Goal: Information Seeking & Learning: Learn about a topic

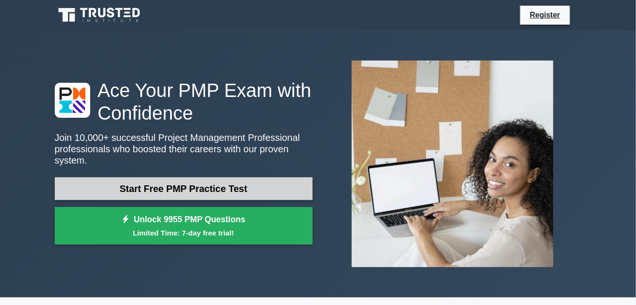
click at [236, 191] on link "Start Free PMP Practice Test" at bounding box center [184, 188] width 258 height 23
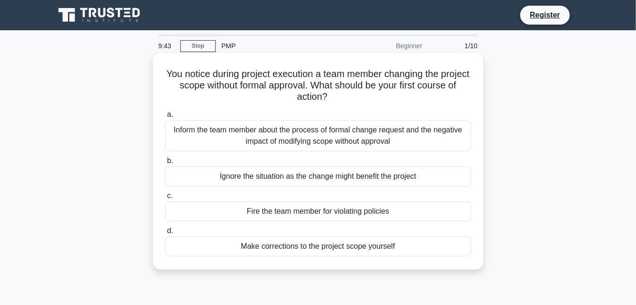
click at [321, 131] on div "Inform the team member about the process of formal change request and the negat…" at bounding box center [318, 135] width 306 height 31
click at [165, 118] on input "a. Inform the team member about the process of formal change request and the ne…" at bounding box center [165, 114] width 0 height 6
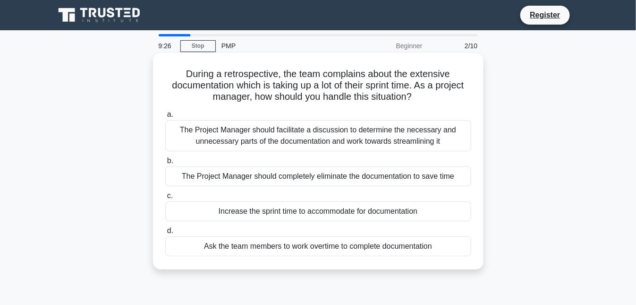
click at [325, 212] on div "Increase the sprint time to accommodate for documentation" at bounding box center [318, 211] width 306 height 20
click at [165, 199] on input "c. Increase the sprint time to accommodate for documentation" at bounding box center [165, 196] width 0 height 6
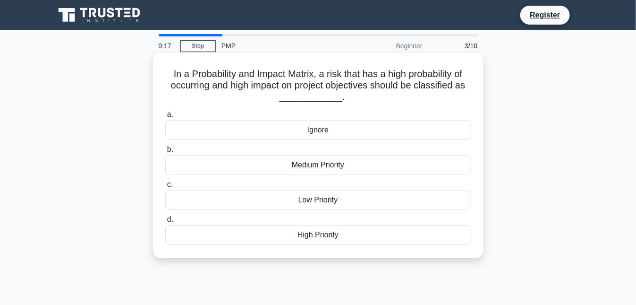
click at [310, 238] on div "High Priority" at bounding box center [318, 235] width 306 height 20
click at [165, 222] on input "d. High Priority" at bounding box center [165, 219] width 0 height 6
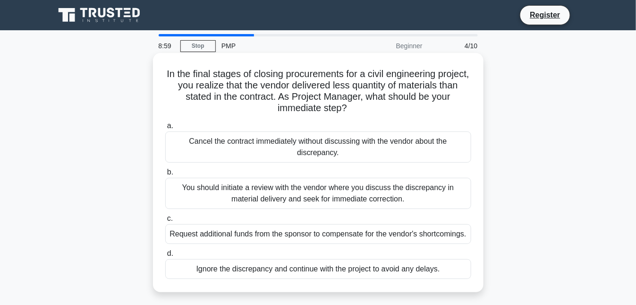
click at [318, 202] on div "You should initiate a review with the vendor where you discuss the discrepancy …" at bounding box center [318, 193] width 306 height 31
click at [165, 175] on input "b. You should initiate a review with the vendor where you discuss the discrepan…" at bounding box center [165, 172] width 0 height 6
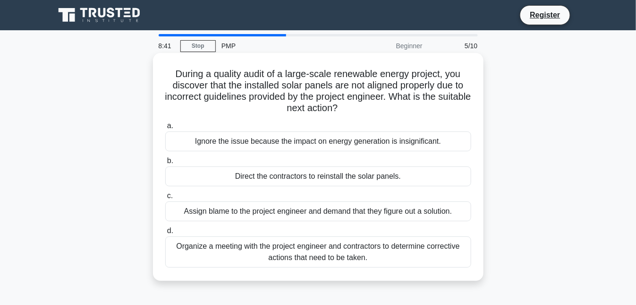
click at [296, 249] on div "Organize a meeting with the project engineer and contractors to determine corre…" at bounding box center [318, 251] width 306 height 31
click at [165, 234] on input "d. Organize a meeting with the project engineer and contractors to determine co…" at bounding box center [165, 231] width 0 height 6
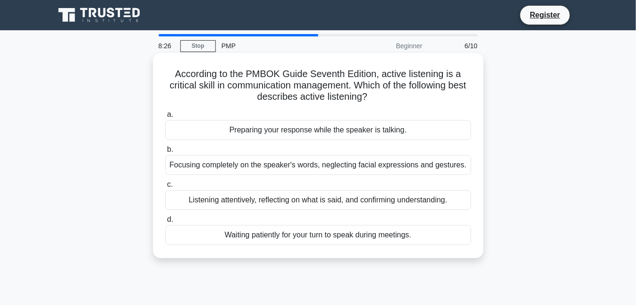
click at [315, 202] on div "Listening attentively, reflecting on what is said, and confirming understanding." at bounding box center [318, 200] width 306 height 20
click at [165, 187] on input "c. Listening attentively, reflecting on what is said, and confirming understand…" at bounding box center [165, 184] width 0 height 6
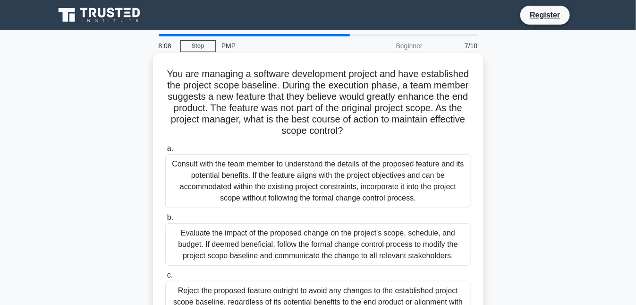
click at [297, 122] on h5 "You are managing a software development project and have established the projec…" at bounding box center [318, 102] width 308 height 69
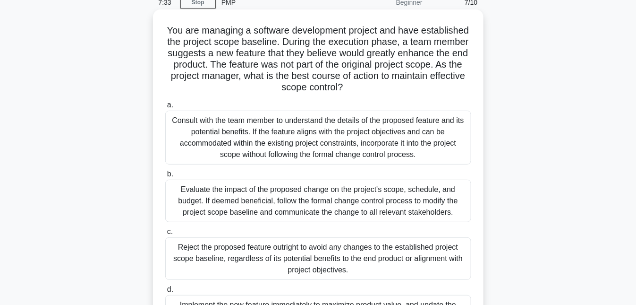
scroll to position [42, 0]
click at [295, 213] on div "Evaluate the impact of the proposed change on the project's scope, schedule, an…" at bounding box center [318, 201] width 306 height 42
click at [165, 178] on input "b. Evaluate the impact of the proposed change on the project's scope, schedule,…" at bounding box center [165, 175] width 0 height 6
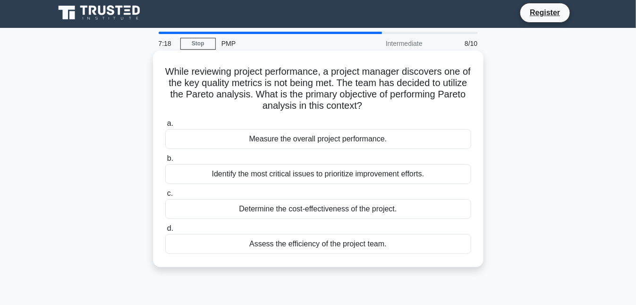
scroll to position [0, 0]
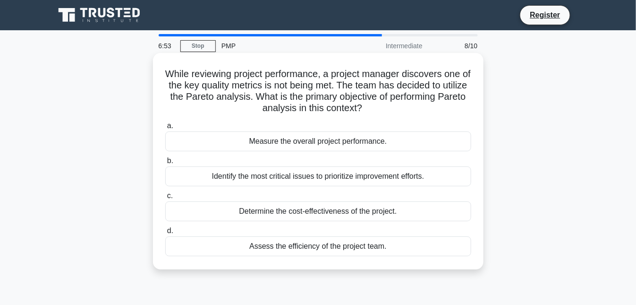
click at [337, 246] on div "Assess the efficiency of the project team." at bounding box center [318, 246] width 306 height 20
click at [165, 234] on input "d. Assess the efficiency of the project team." at bounding box center [165, 231] width 0 height 6
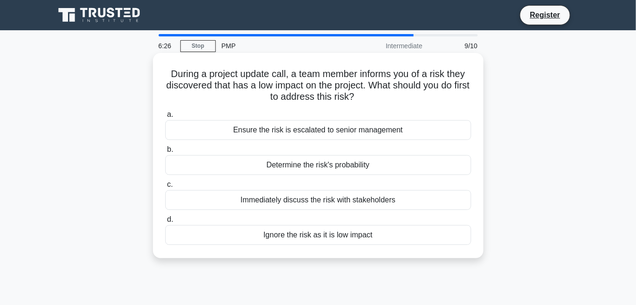
click at [356, 168] on div "Determine the risk's probability" at bounding box center [318, 165] width 306 height 20
click at [165, 153] on input "b. Determine the risk's probability" at bounding box center [165, 149] width 0 height 6
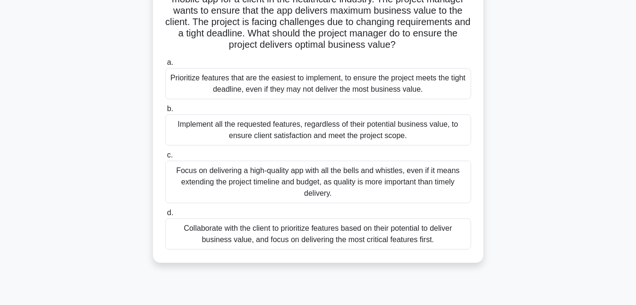
scroll to position [85, 0]
click at [396, 236] on div "Collaborate with the client to prioritize features based on their potential to …" at bounding box center [318, 234] width 306 height 31
click at [165, 217] on input "d. Collaborate with the client to prioritize features based on their potential …" at bounding box center [165, 214] width 0 height 6
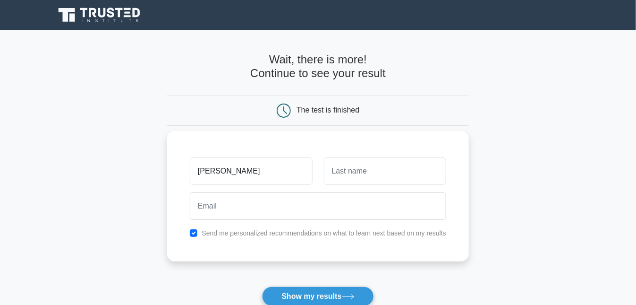
type input "[PERSON_NAME]"
click at [339, 174] on input "text" at bounding box center [385, 170] width 122 height 27
type input "Chepkemoi"
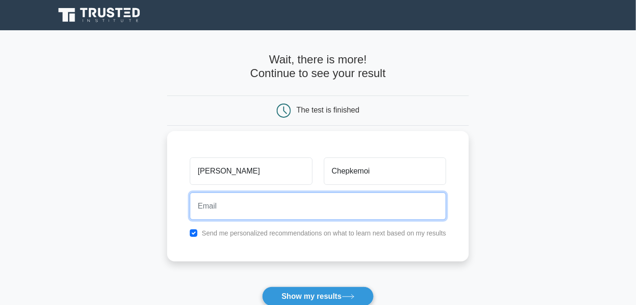
click at [298, 206] on input "email" at bounding box center [318, 205] width 256 height 27
click at [206, 205] on input "vilolachepkemoi802@gmail.com" at bounding box center [318, 205] width 256 height 27
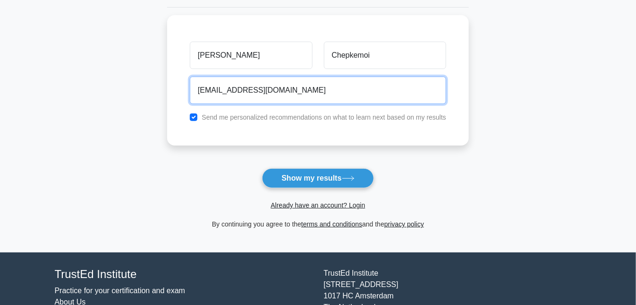
scroll to position [110, 0]
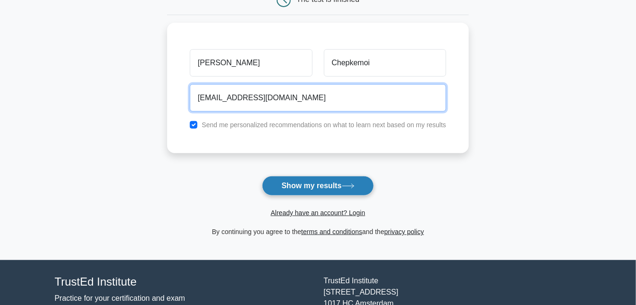
type input "violachepkemoi802@gmail.com"
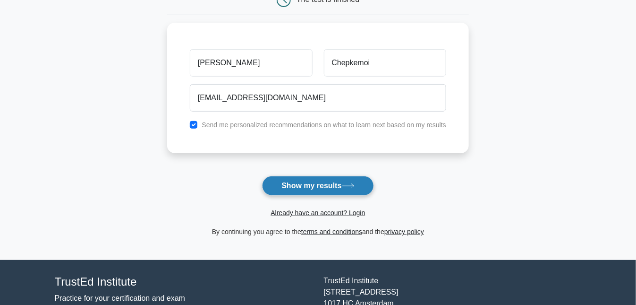
click at [353, 188] on button "Show my results" at bounding box center [317, 186] width 111 height 20
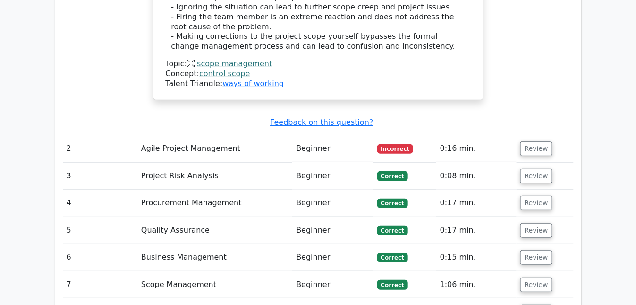
scroll to position [1312, 0]
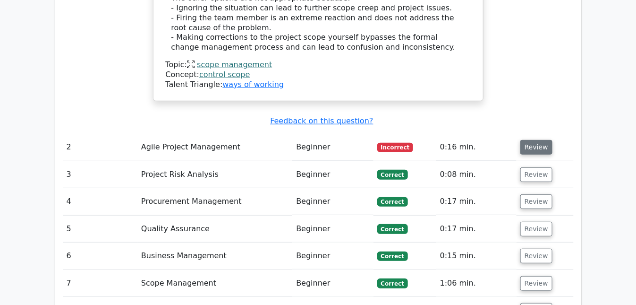
click at [537, 140] on button "Review" at bounding box center [536, 147] width 32 height 15
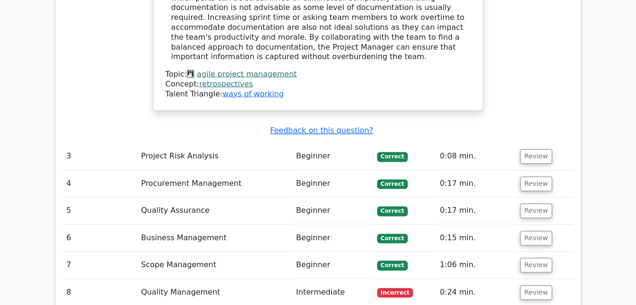
scroll to position [1726, 0]
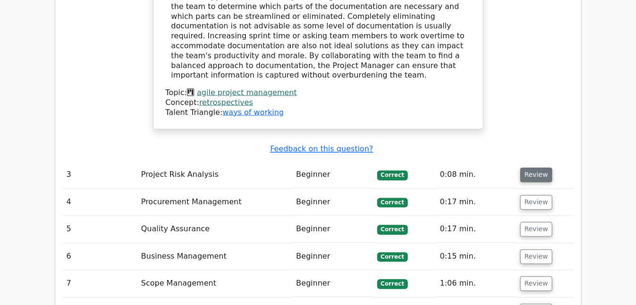
click at [534, 168] on button "Review" at bounding box center [536, 175] width 32 height 15
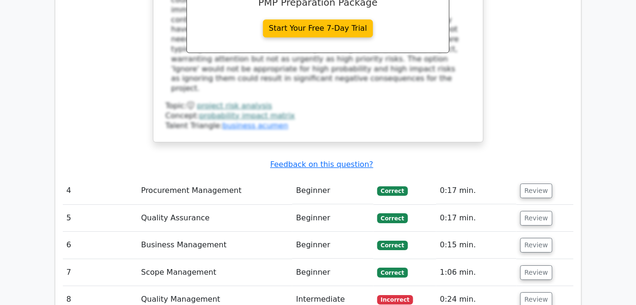
scroll to position [2173, 0]
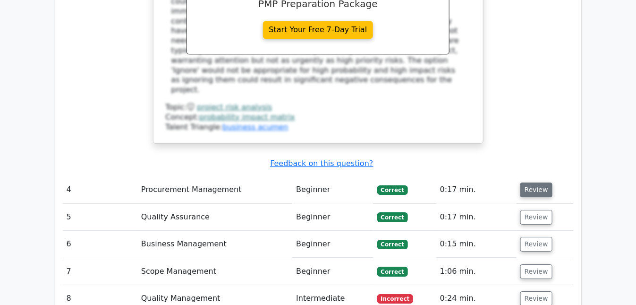
click at [529, 182] on button "Review" at bounding box center [536, 189] width 32 height 15
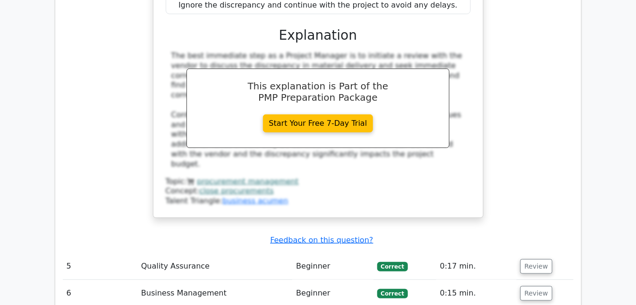
scroll to position [2580, 0]
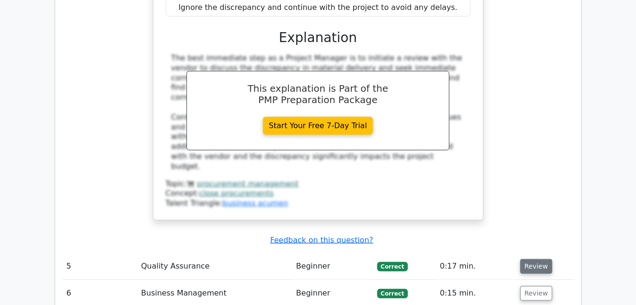
click at [530, 259] on button "Review" at bounding box center [536, 266] width 32 height 15
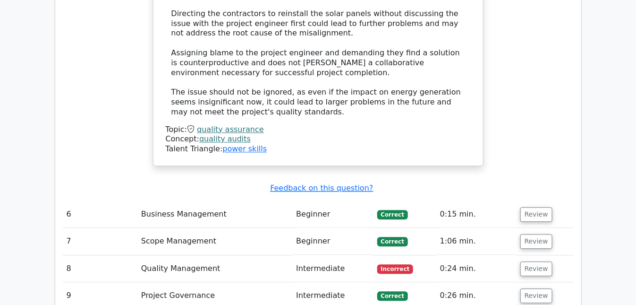
scroll to position [3114, 0]
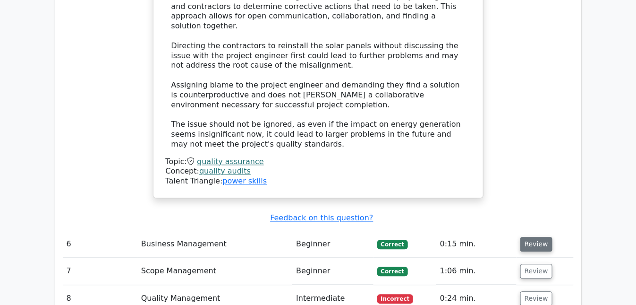
click at [534, 237] on button "Review" at bounding box center [536, 244] width 32 height 15
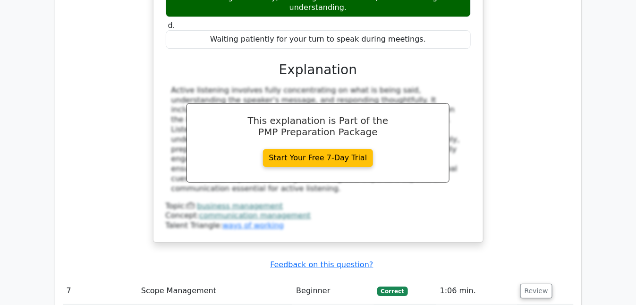
scroll to position [3521, 0]
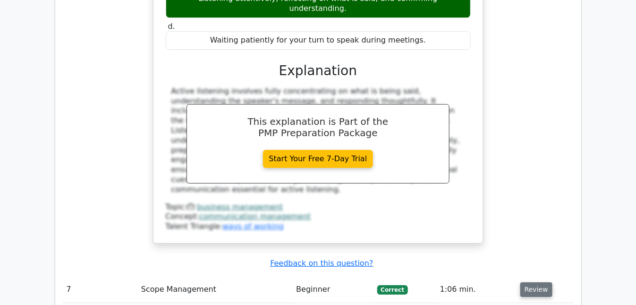
click at [536, 282] on button "Review" at bounding box center [536, 289] width 32 height 15
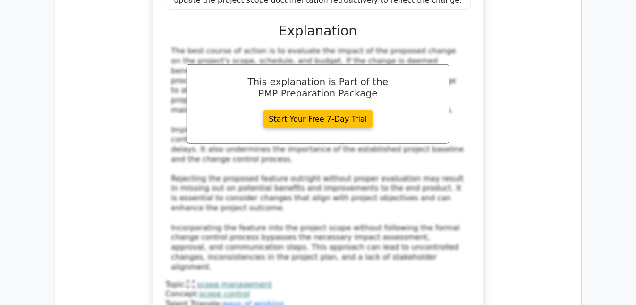
scroll to position [4137, 0]
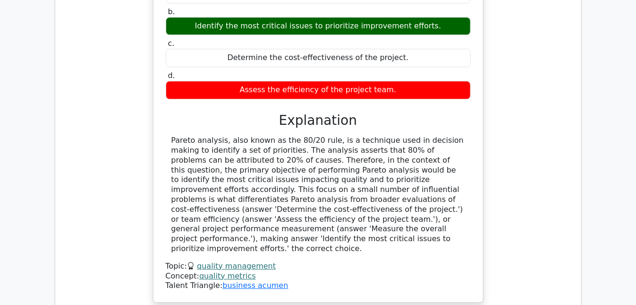
scroll to position [4612, 0]
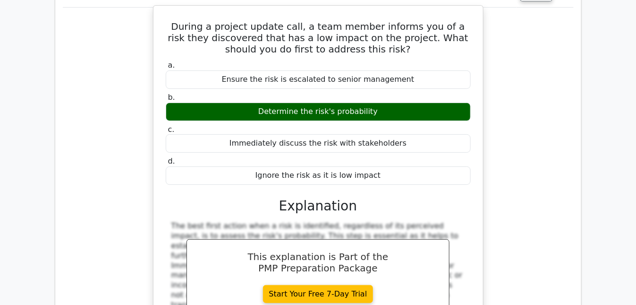
scroll to position [4953, 0]
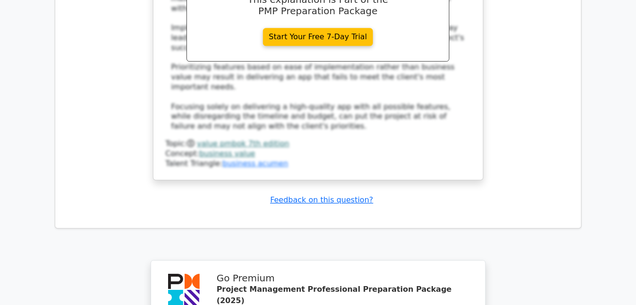
scroll to position [5747, 0]
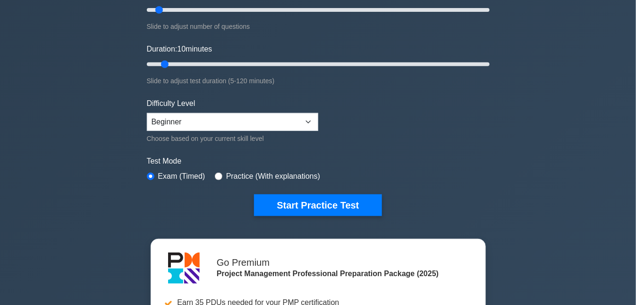
scroll to position [140, 0]
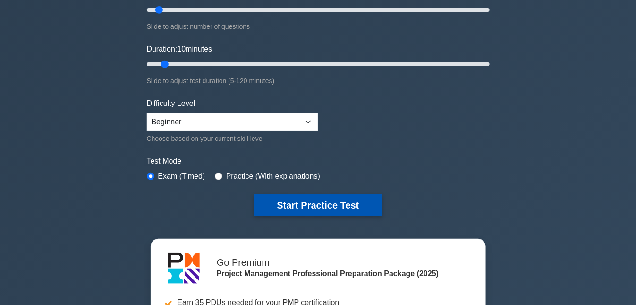
click at [277, 208] on button "Start Practice Test" at bounding box center [317, 205] width 127 height 22
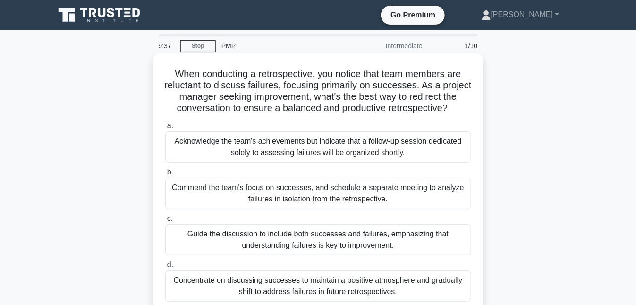
click at [320, 246] on div "Guide the discussion to include both successes and failures, emphasizing that u…" at bounding box center [318, 239] width 306 height 31
click at [165, 221] on input "c. Guide the discussion to include both successes and failures, emphasizing tha…" at bounding box center [165, 218] width 0 height 6
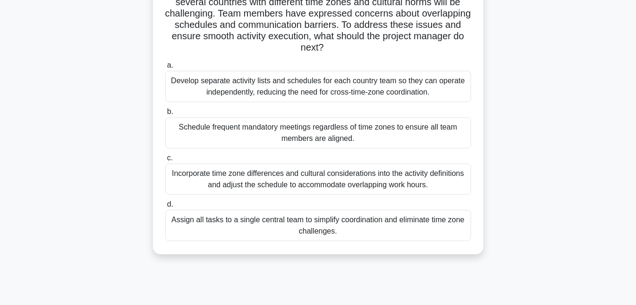
scroll to position [95, 0]
click at [360, 141] on div "Schedule frequent mandatory meetings regardless of time zones to ensure all tea…" at bounding box center [318, 131] width 306 height 31
click at [165, 114] on input "b. Schedule frequent mandatory meetings regardless of time zones to ensure all …" at bounding box center [165, 111] width 0 height 6
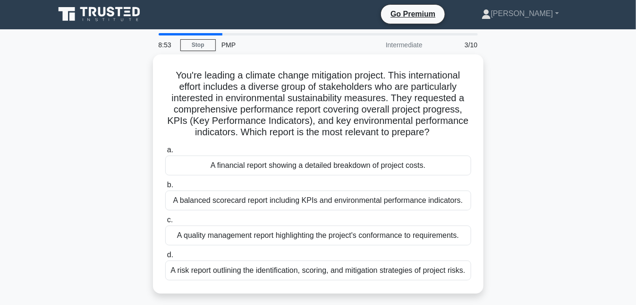
scroll to position [0, 0]
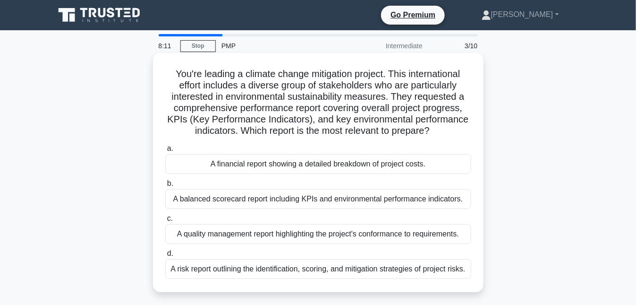
click at [366, 202] on div "A balanced scorecard report including KPIs and environmental performance indica…" at bounding box center [318, 199] width 306 height 20
click at [165, 187] on input "b. A balanced scorecard report including KPIs and environmental performance ind…" at bounding box center [165, 183] width 0 height 6
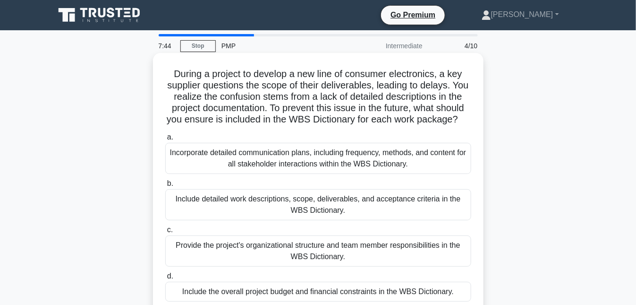
click at [256, 220] on div "Include detailed work descriptions, scope, deliverables, and acceptance criteri…" at bounding box center [318, 204] width 306 height 31
click at [165, 187] on input "b. Include detailed work descriptions, scope, deliverables, and acceptance crit…" at bounding box center [165, 183] width 0 height 6
